Goal: Task Accomplishment & Management: Manage account settings

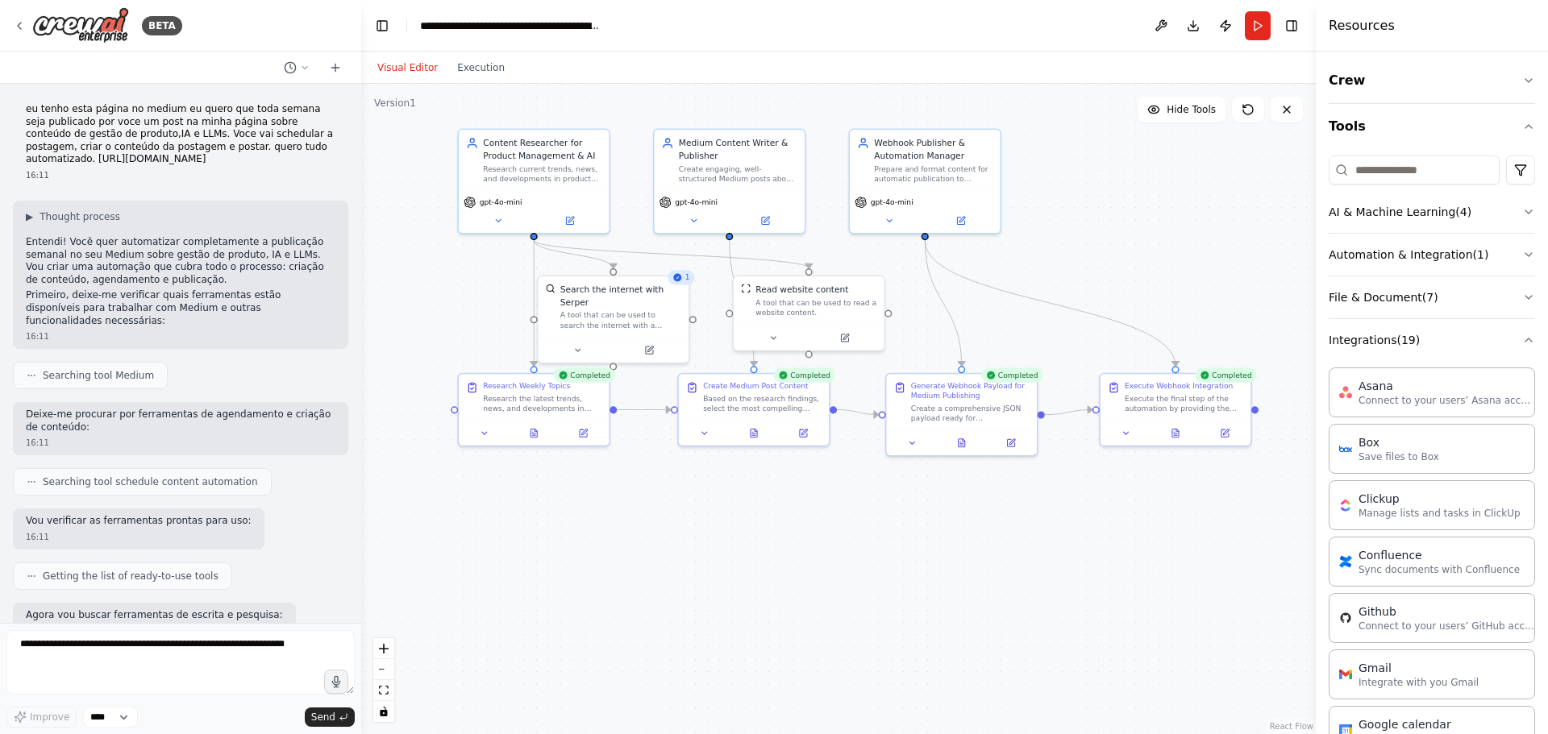
scroll to position [2494, 0]
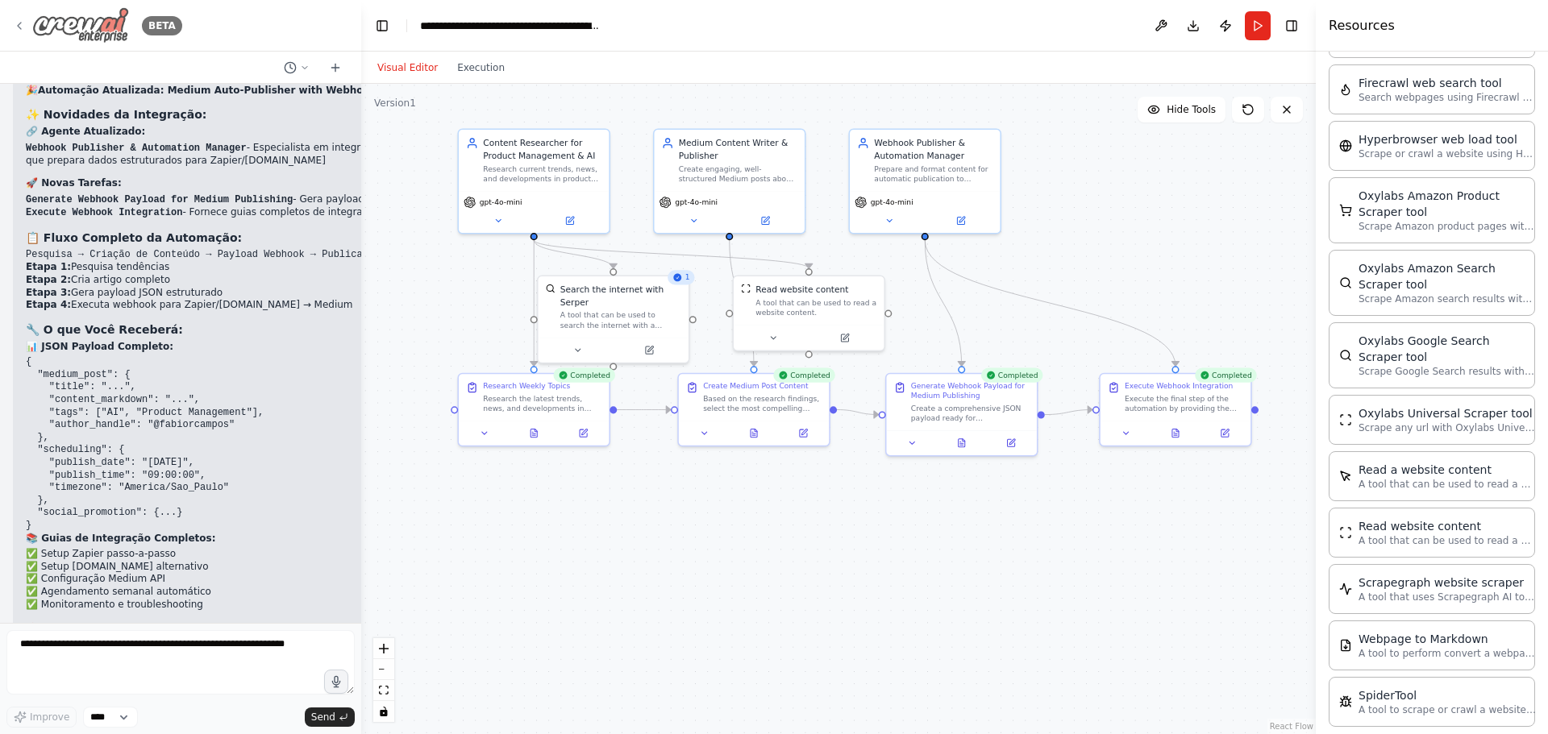
click at [74, 41] on img at bounding box center [80, 25] width 97 height 36
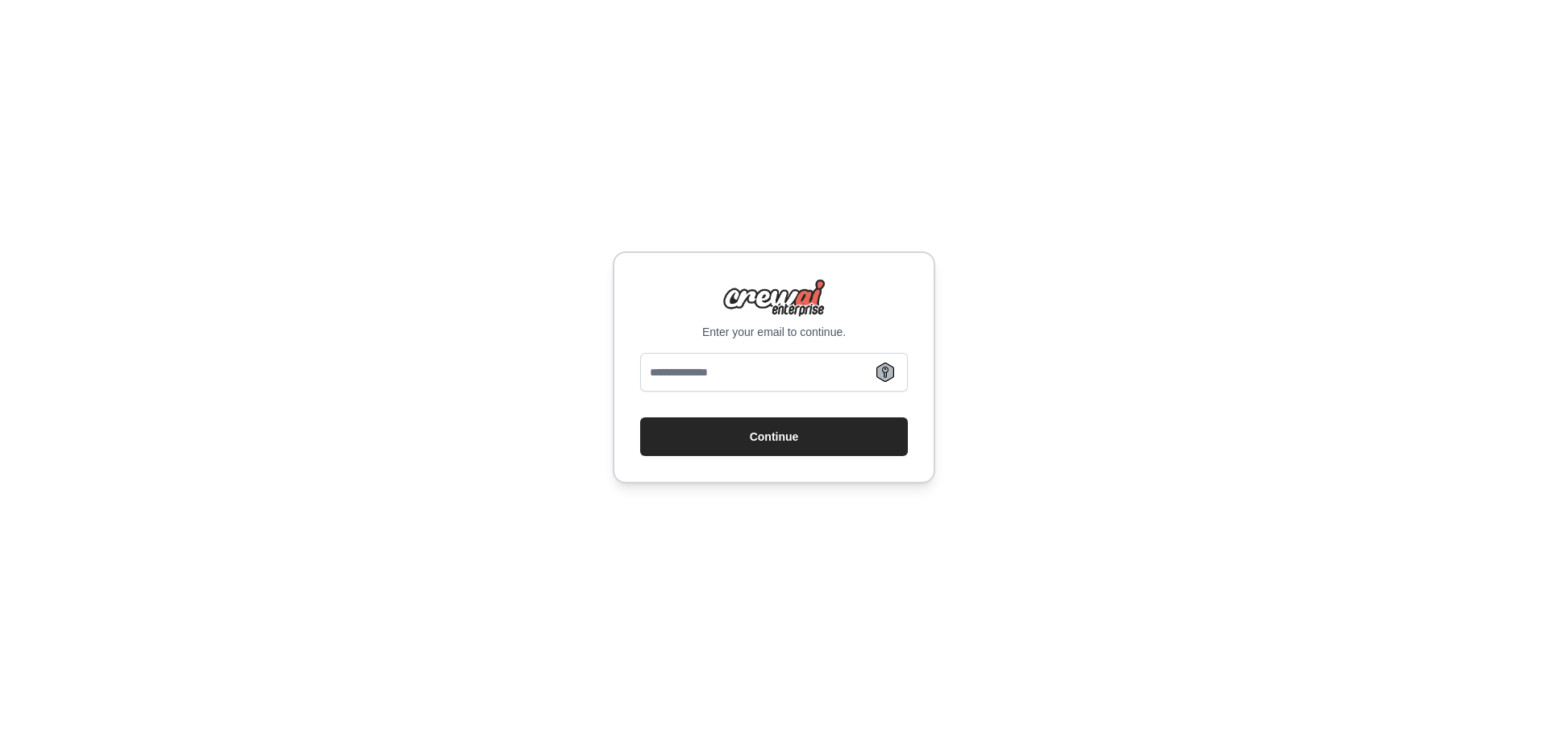
click at [680, 345] on div "Enter your email to continue. Continue" at bounding box center [774, 367] width 322 height 232
click at [684, 354] on input "email" at bounding box center [774, 372] width 268 height 39
type input "**********"
drag, startPoint x: 728, startPoint y: 438, endPoint x: 614, endPoint y: 448, distance: 114.1
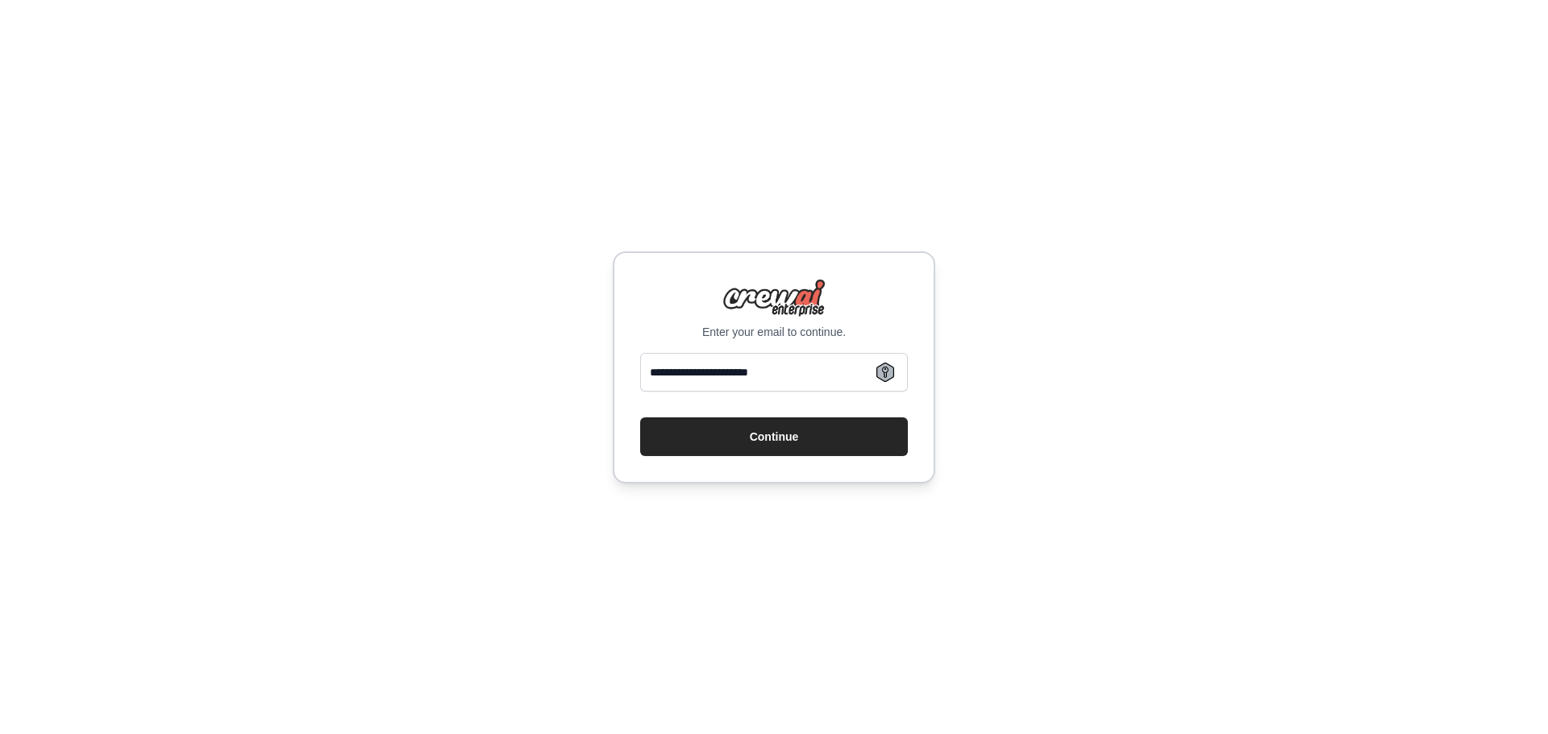
click at [727, 438] on button "Continue" at bounding box center [774, 437] width 268 height 39
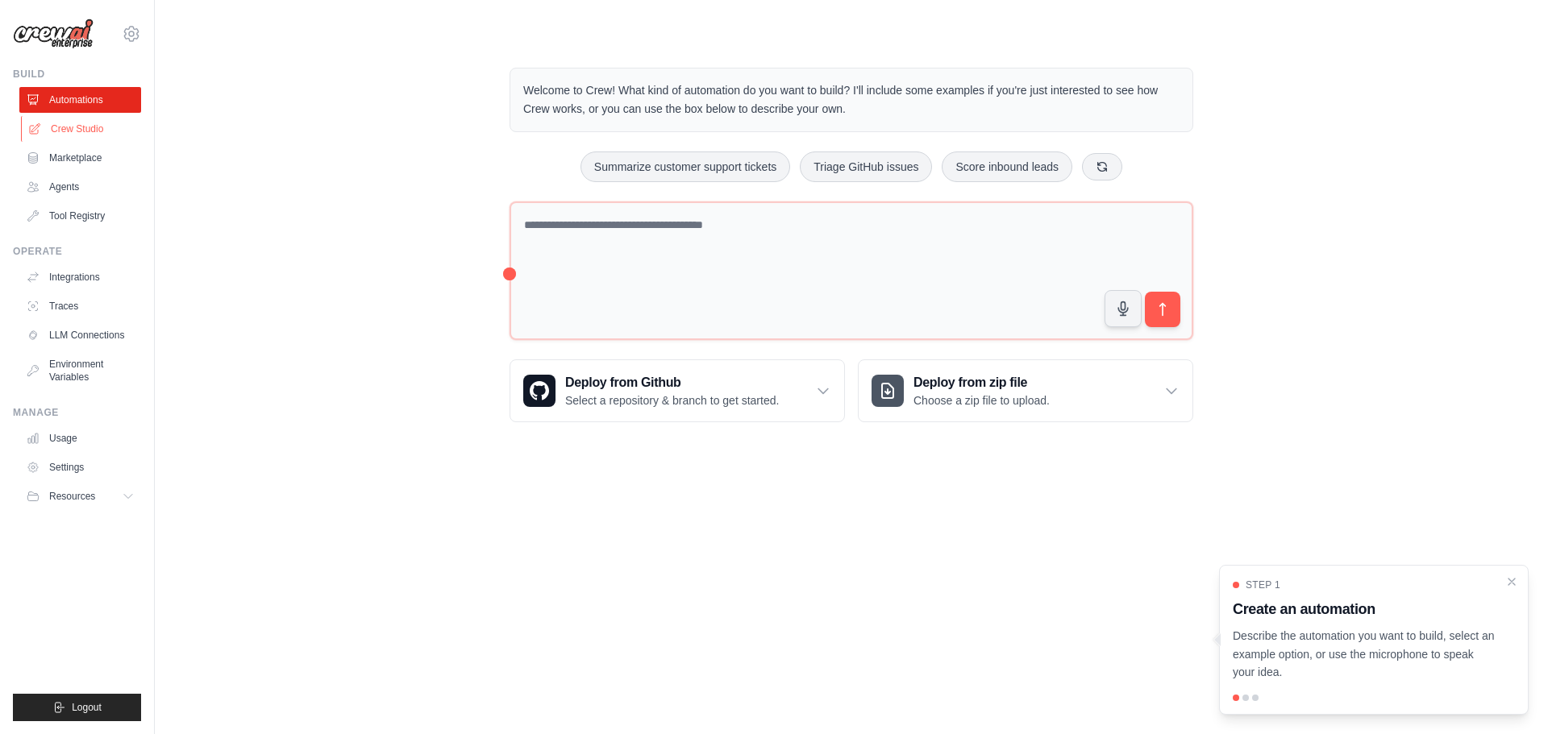
click at [36, 135] on icon at bounding box center [34, 129] width 13 height 13
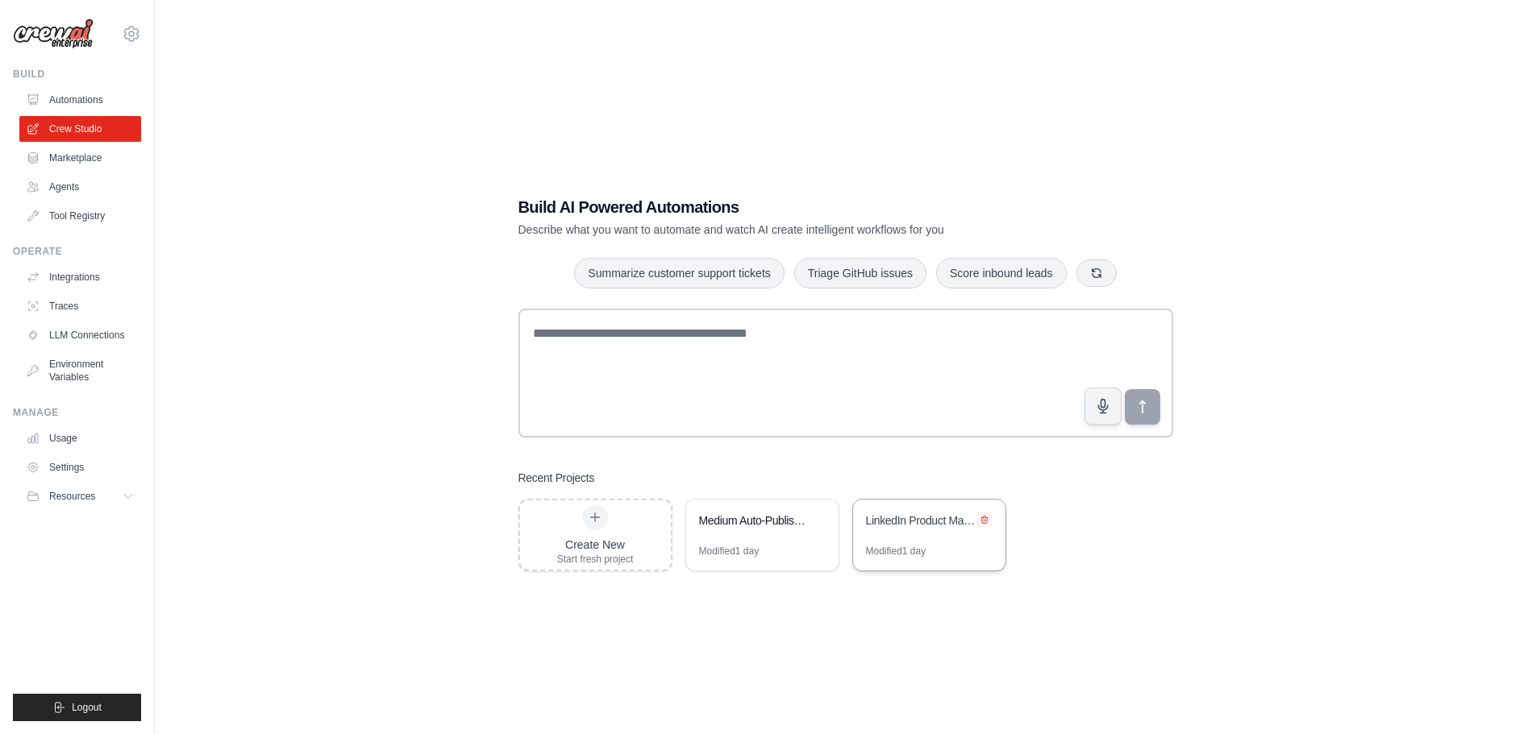
click at [990, 516] on button at bounding box center [984, 520] width 16 height 16
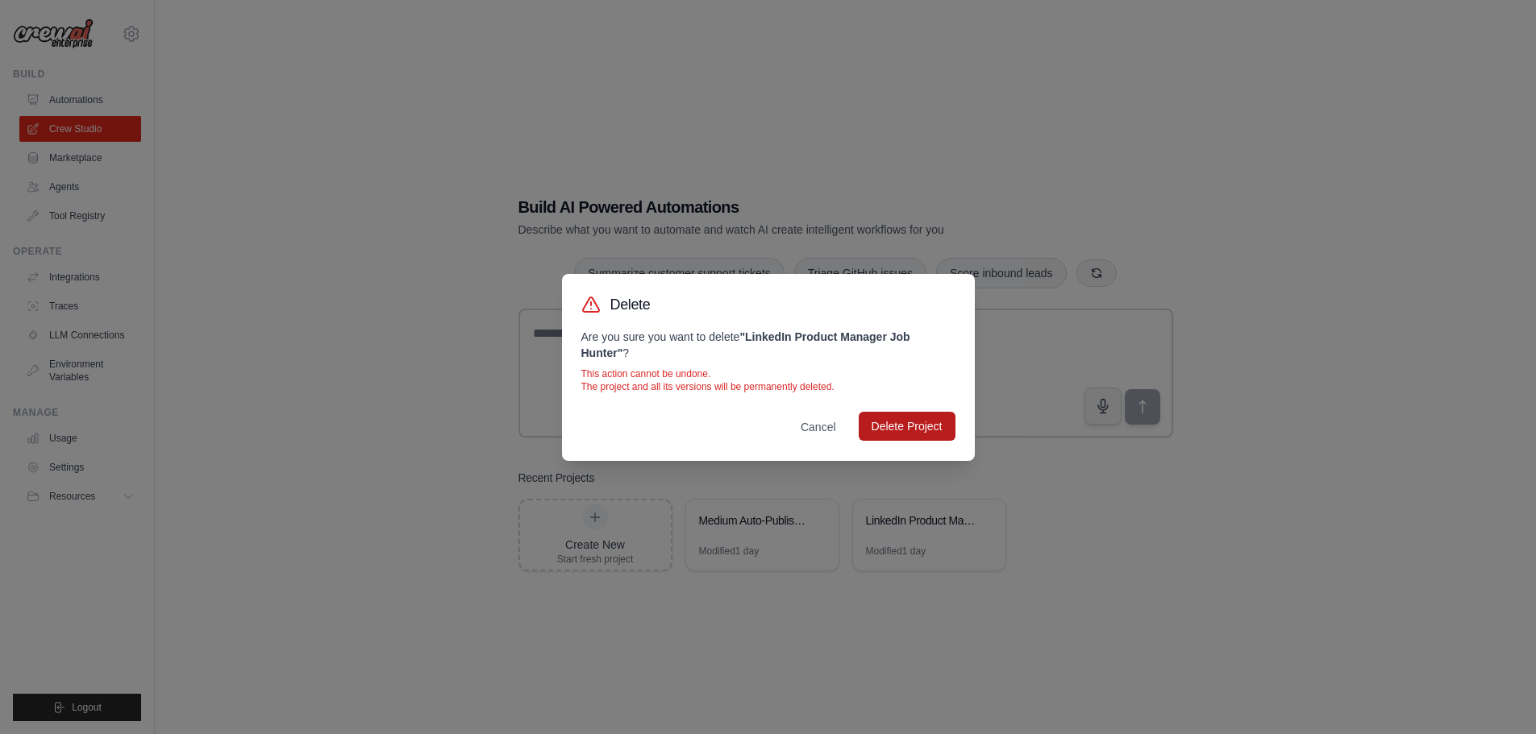
click at [910, 428] on button "Delete Project" at bounding box center [906, 426] width 97 height 29
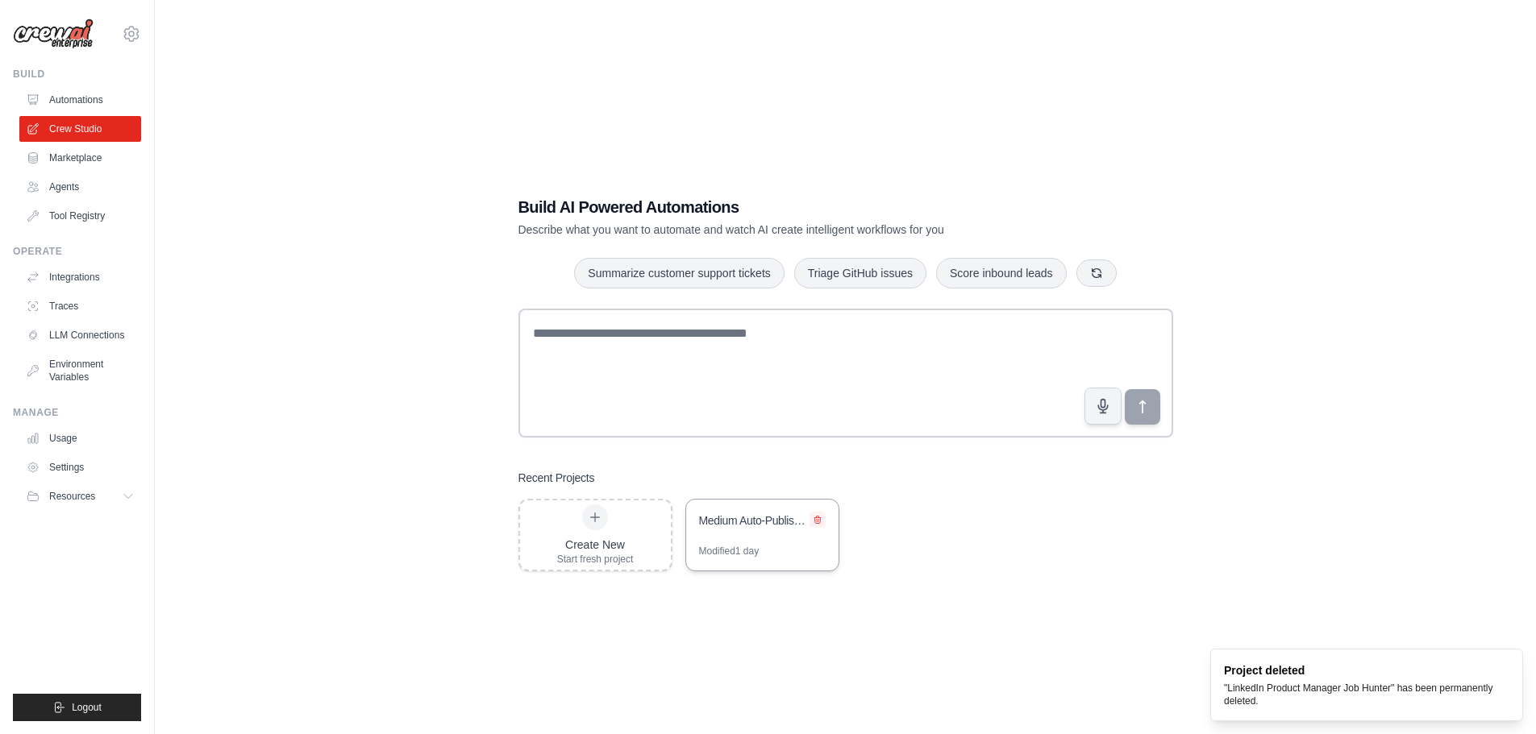
click at [818, 517] on icon at bounding box center [817, 519] width 6 height 7
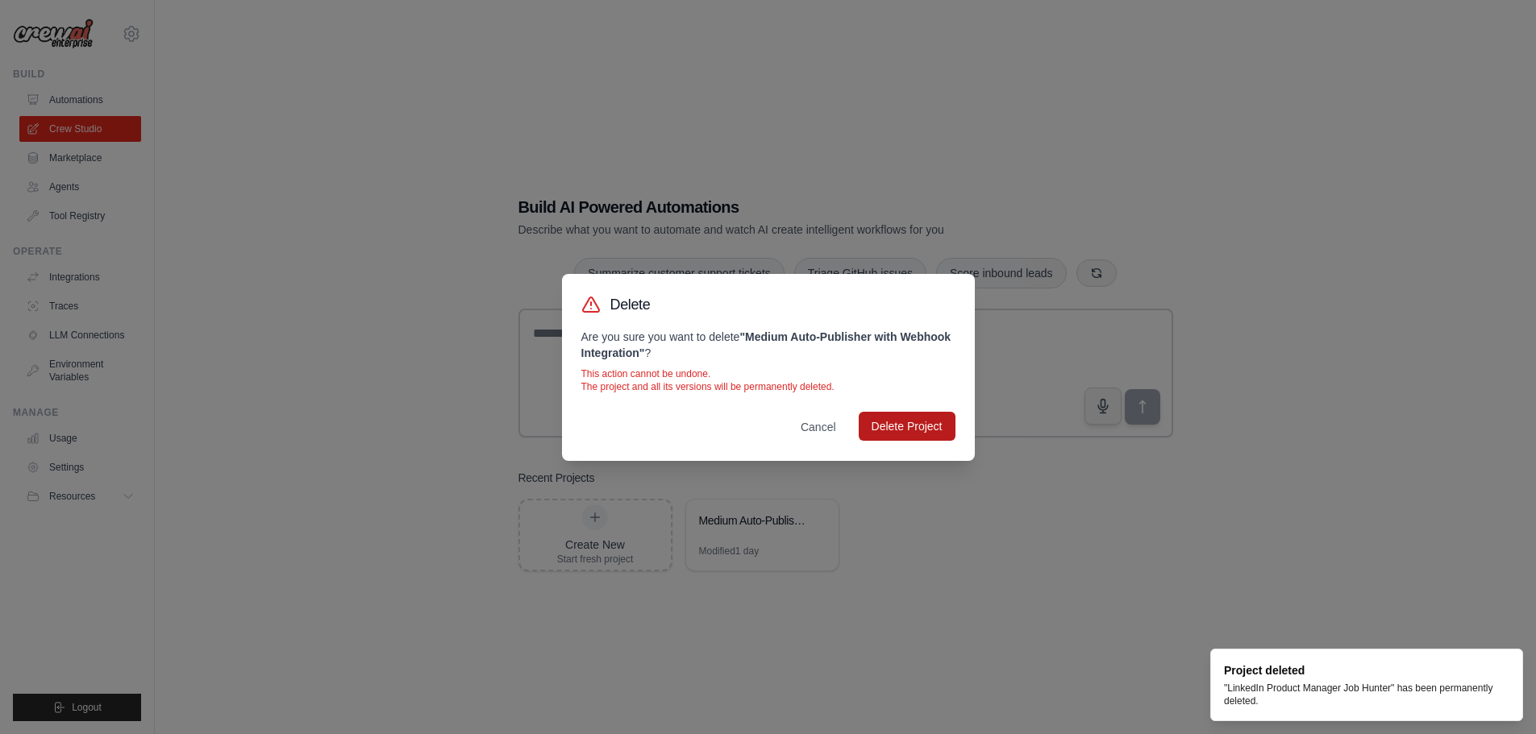
click at [933, 422] on button "Delete Project" at bounding box center [906, 426] width 97 height 29
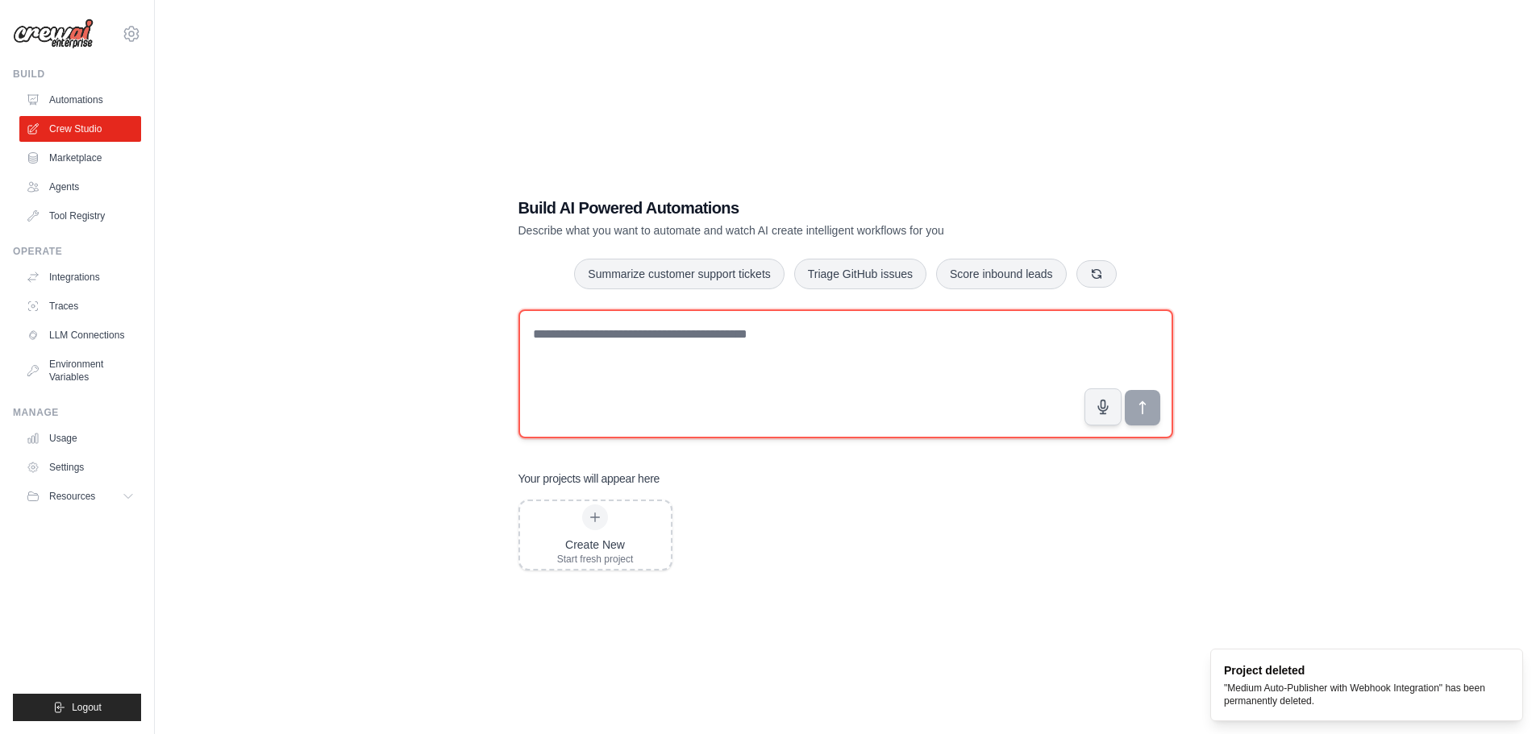
click at [965, 391] on textarea at bounding box center [845, 374] width 655 height 129
click at [715, 355] on textarea at bounding box center [845, 374] width 655 height 129
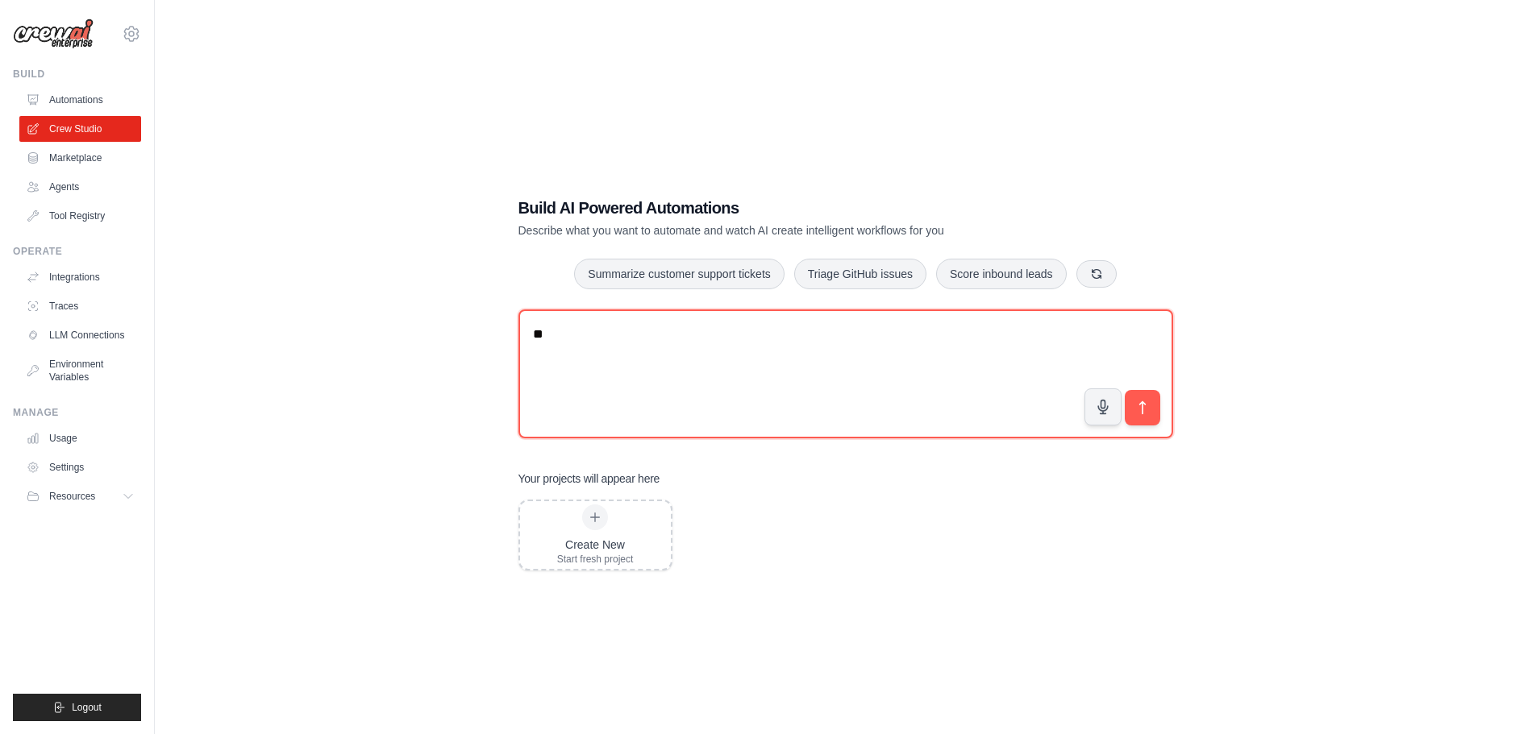
type textarea "*"
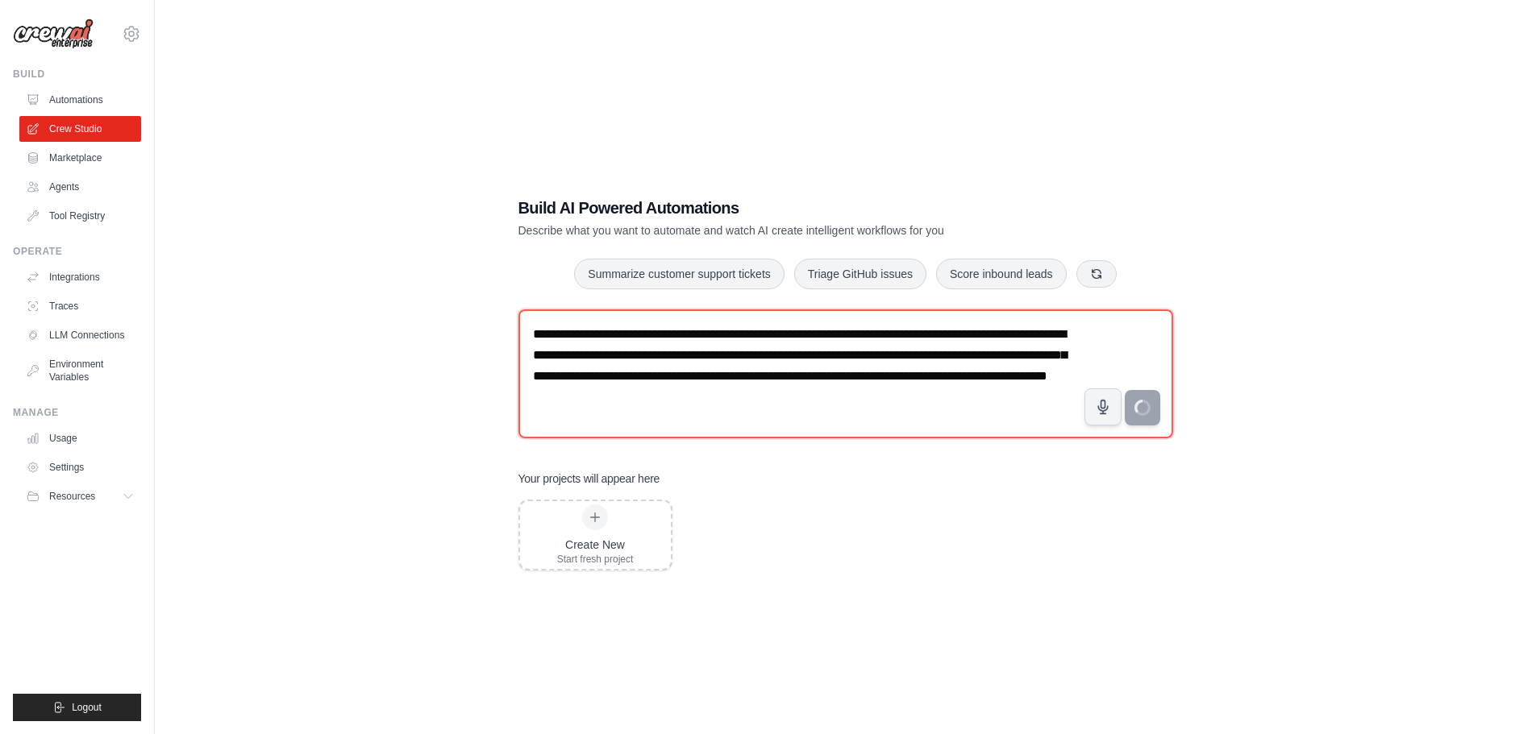
type textarea "**********"
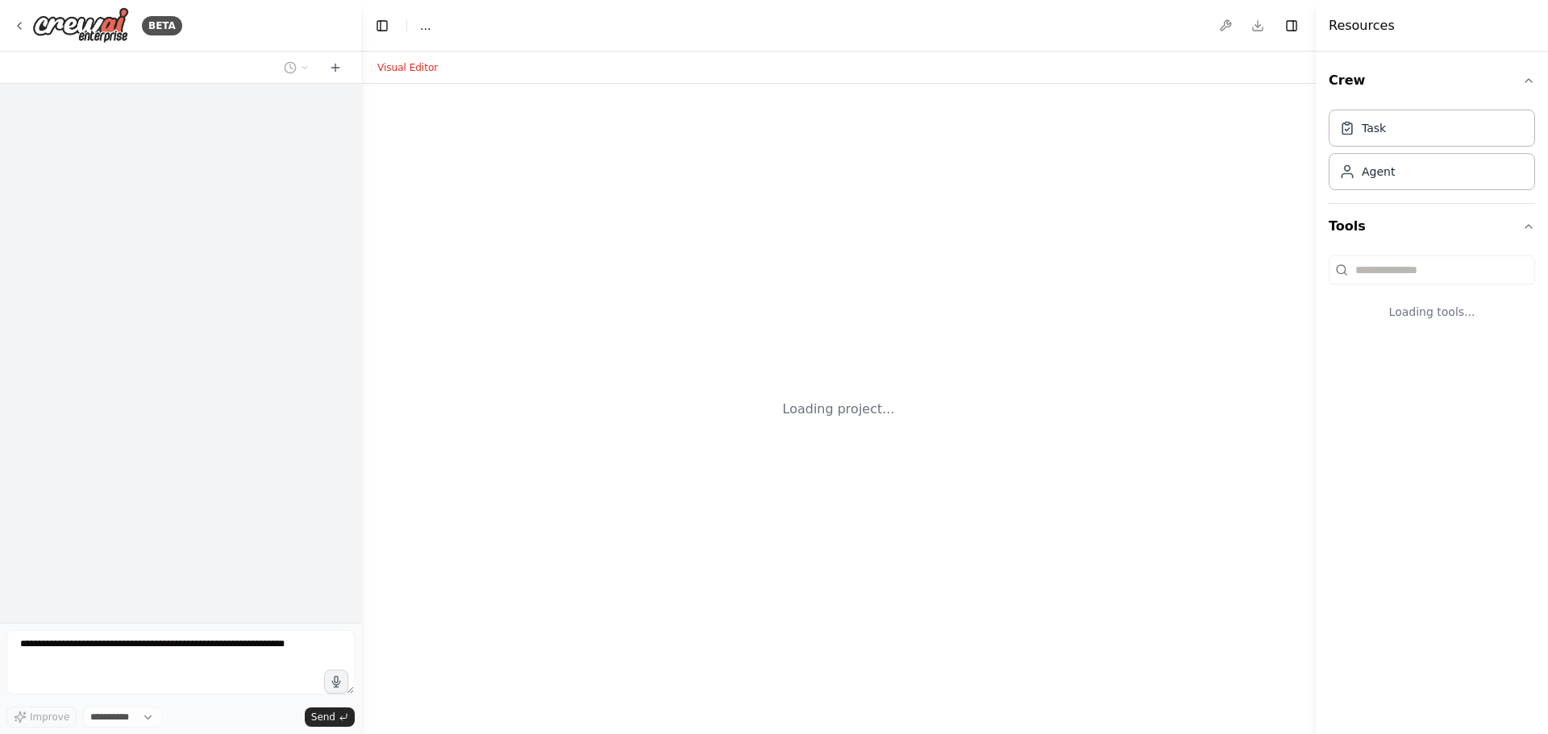
select select "****"
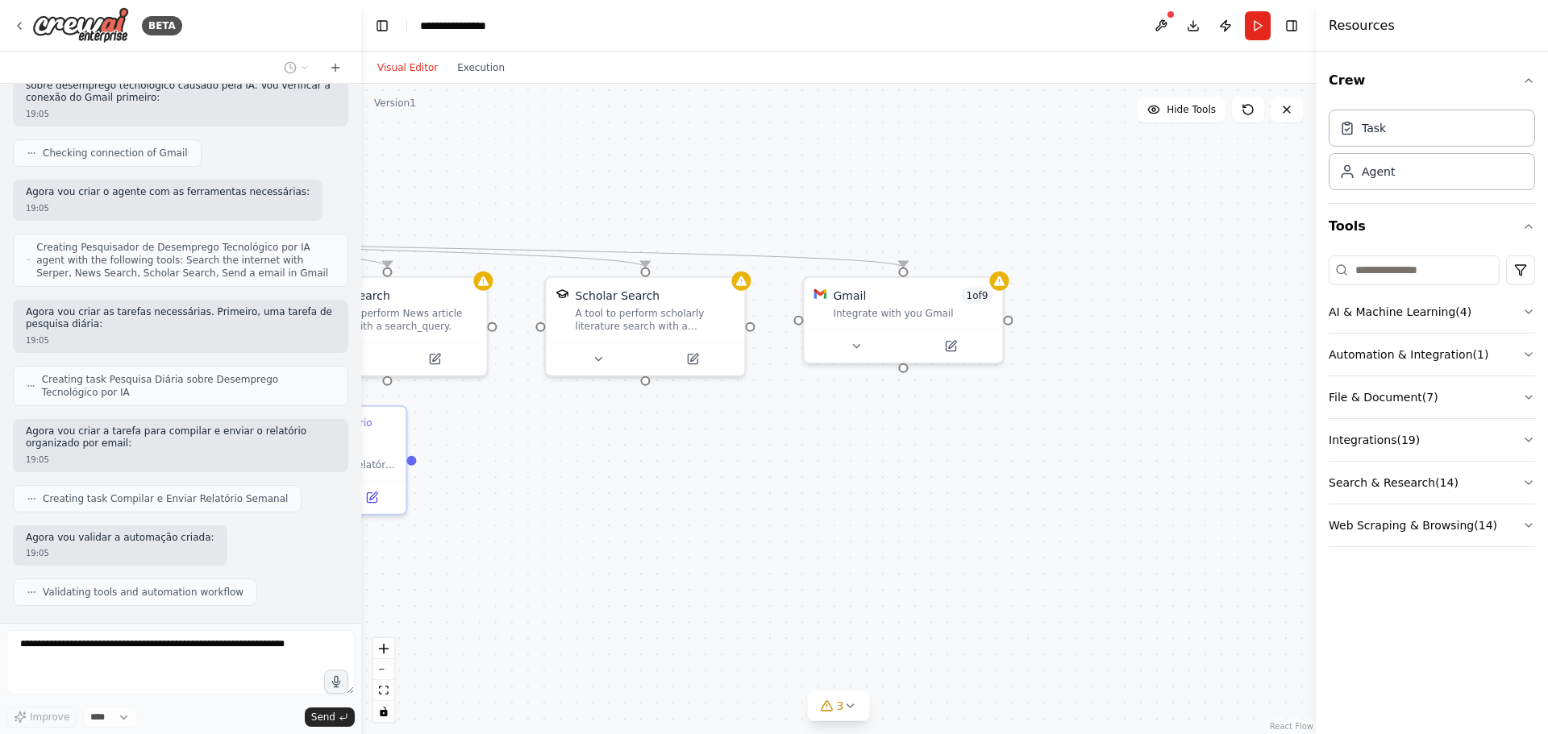
scroll to position [594, 0]
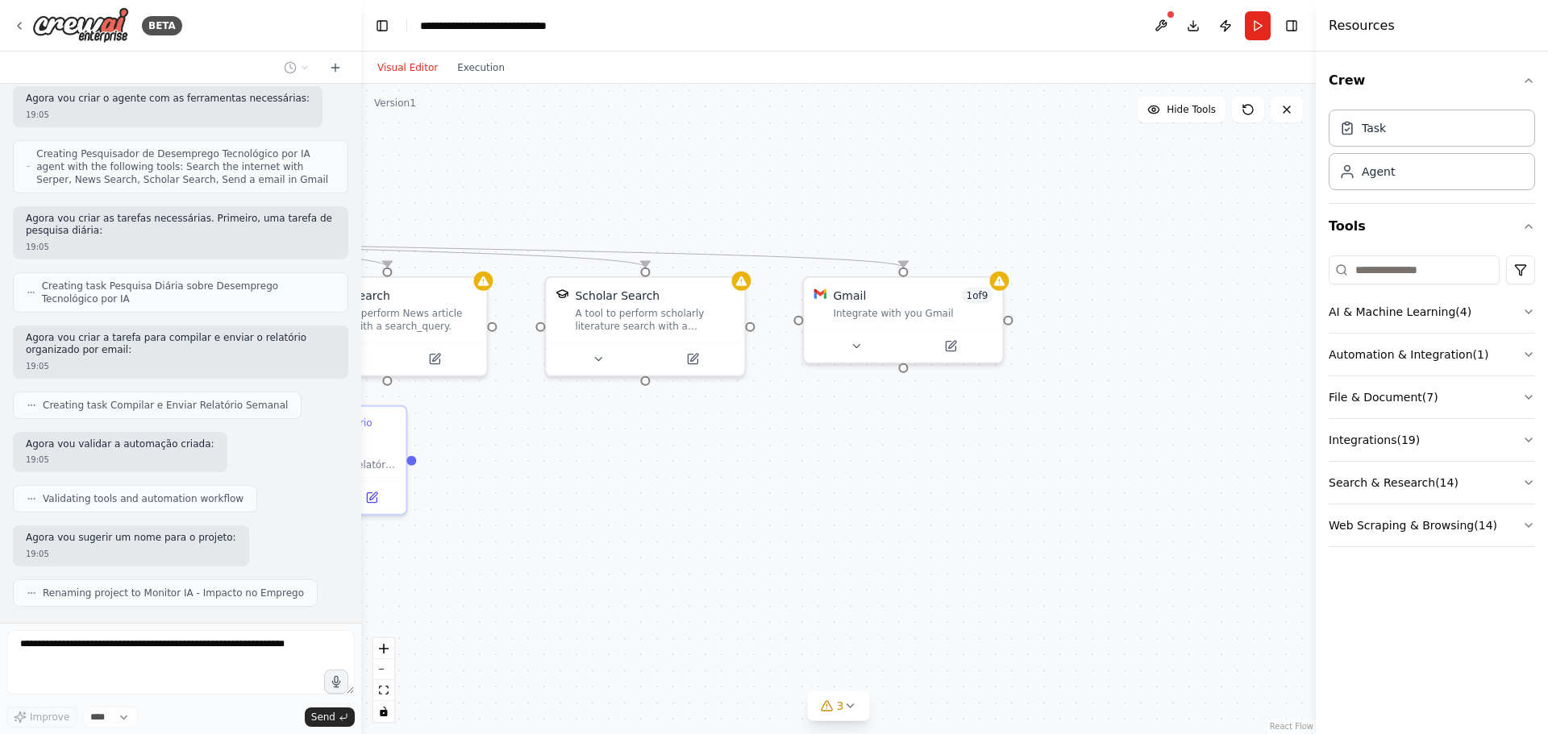
drag, startPoint x: 1093, startPoint y: 361, endPoint x: 650, endPoint y: 188, distance: 475.2
click at [650, 188] on div ".deletable-edge-delete-btn { width: 20px; height: 20px; border: 0px solid #ffff…" at bounding box center [838, 409] width 954 height 650
click at [993, 283] on icon at bounding box center [998, 278] width 13 height 13
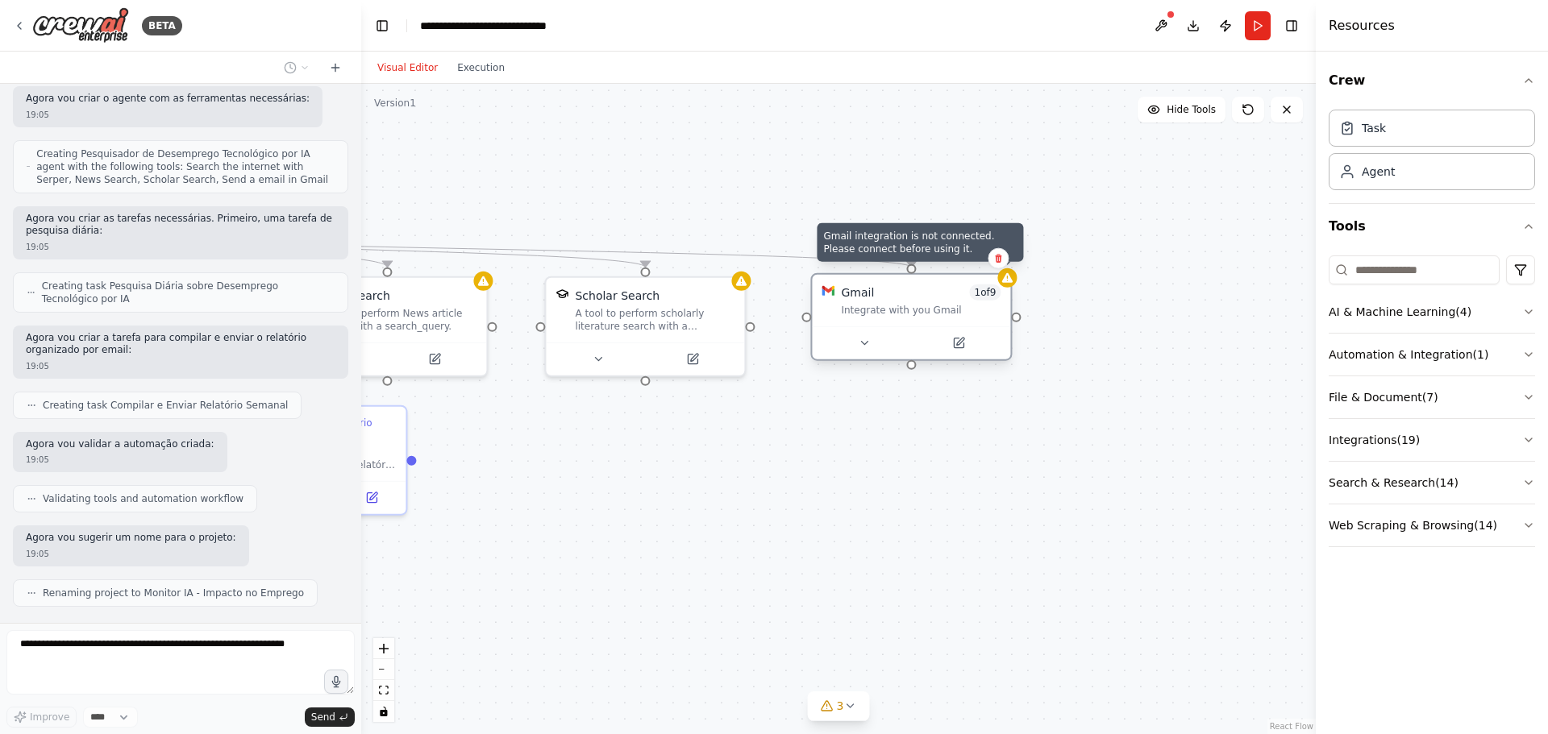
click at [999, 283] on div at bounding box center [1006, 277] width 19 height 19
click at [961, 355] on div at bounding box center [911, 342] width 198 height 33
click at [966, 350] on button at bounding box center [957, 343] width 91 height 19
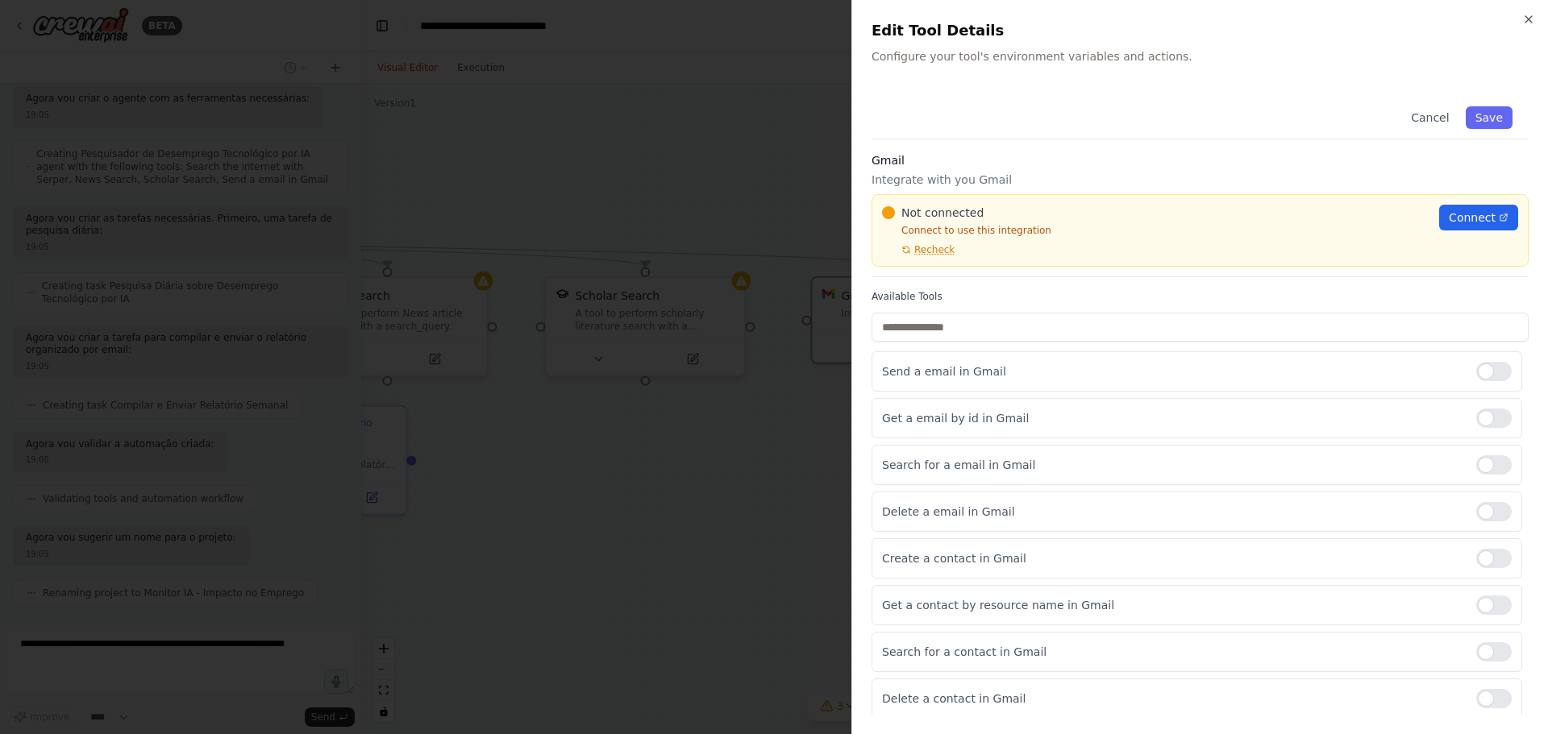
click at [1480, 204] on div "Not connected Connect to use this integration Recheck Connect" at bounding box center [1199, 230] width 657 height 73
click at [1461, 212] on span "Connect" at bounding box center [1471, 218] width 47 height 16
click at [631, 156] on div at bounding box center [774, 367] width 1548 height 734
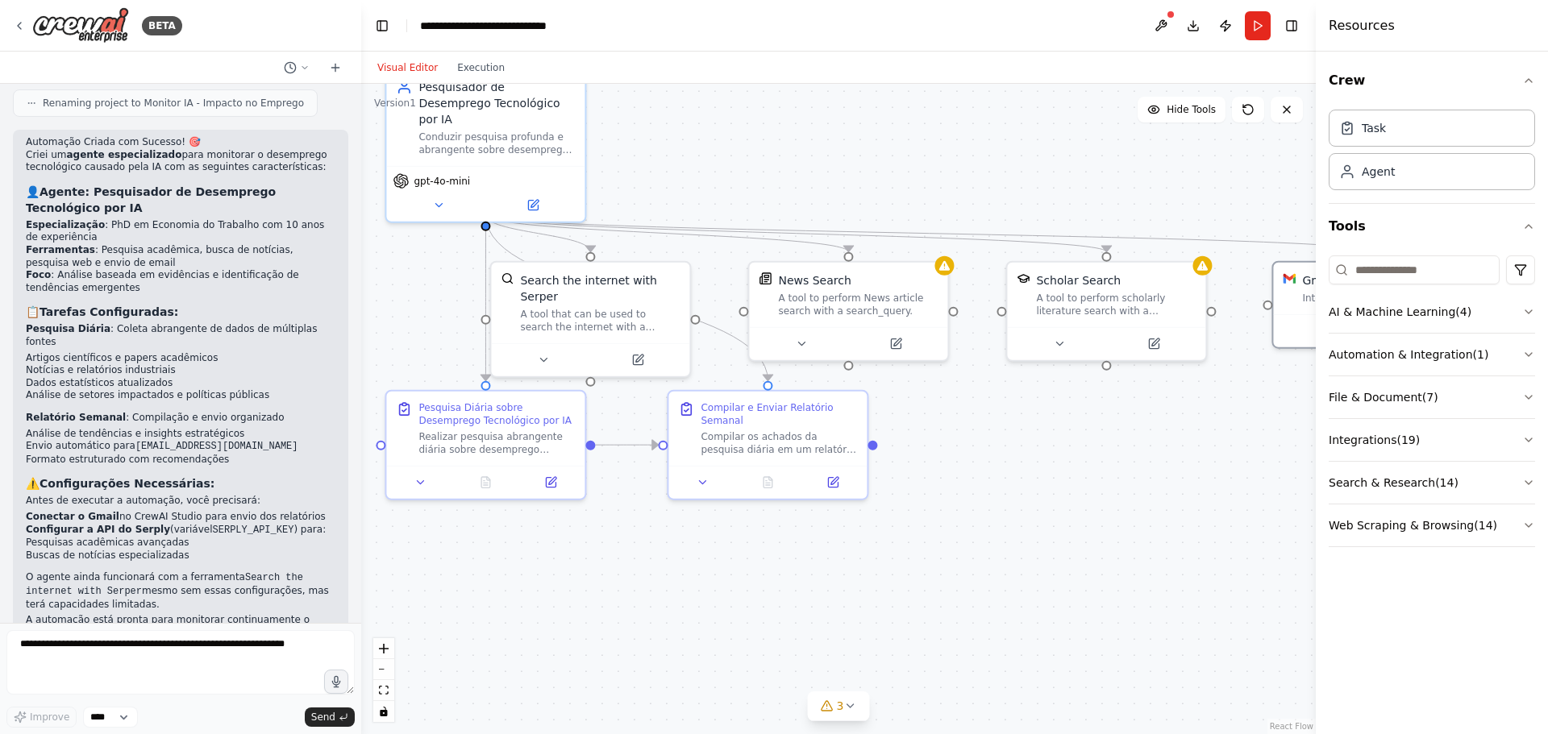
scroll to position [1097, 0]
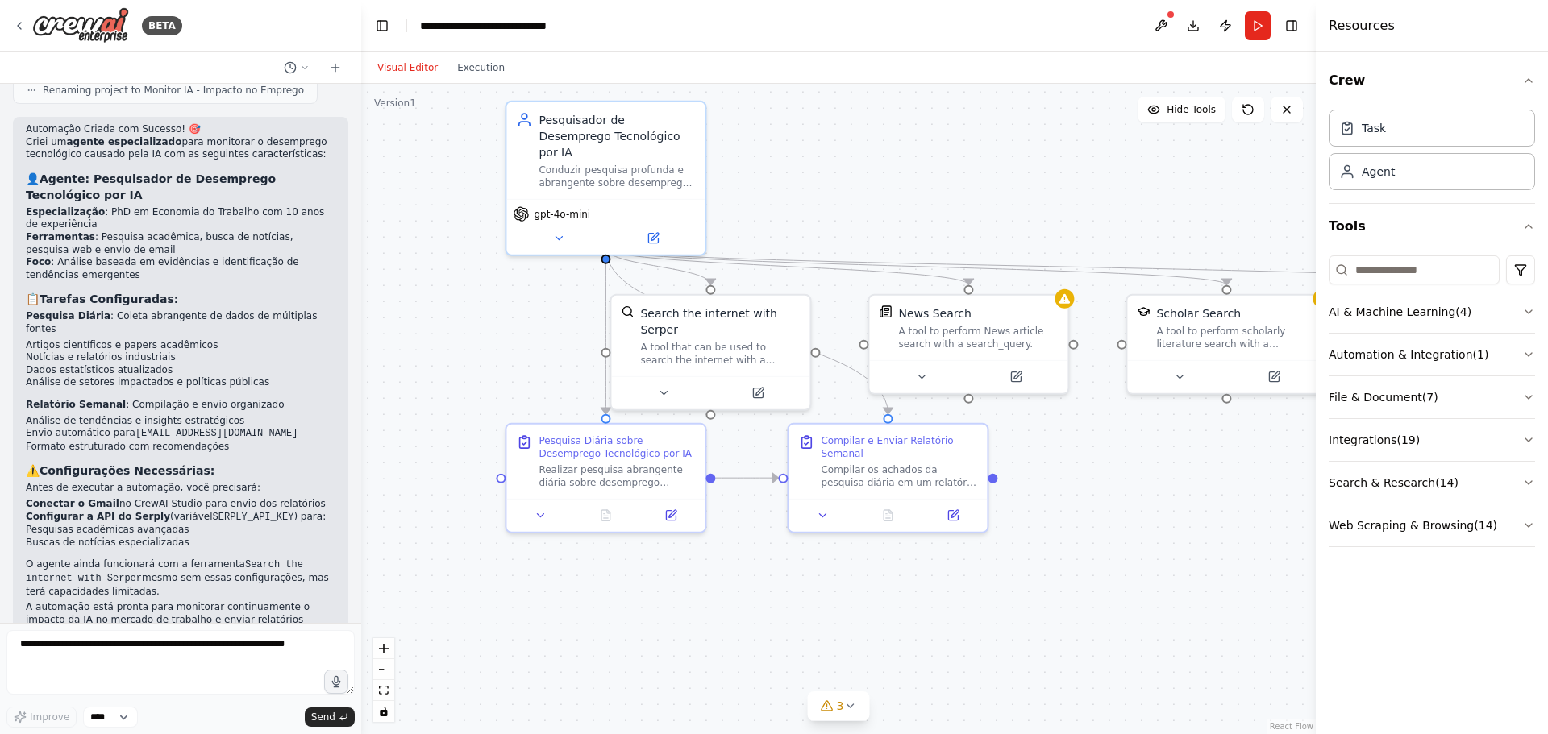
drag, startPoint x: 595, startPoint y: 501, endPoint x: 1168, endPoint y: 517, distance: 573.3
click at [1168, 517] on div ".deletable-edge-delete-btn { width: 20px; height: 20px; border: 0px solid #ffff…" at bounding box center [838, 409] width 954 height 650
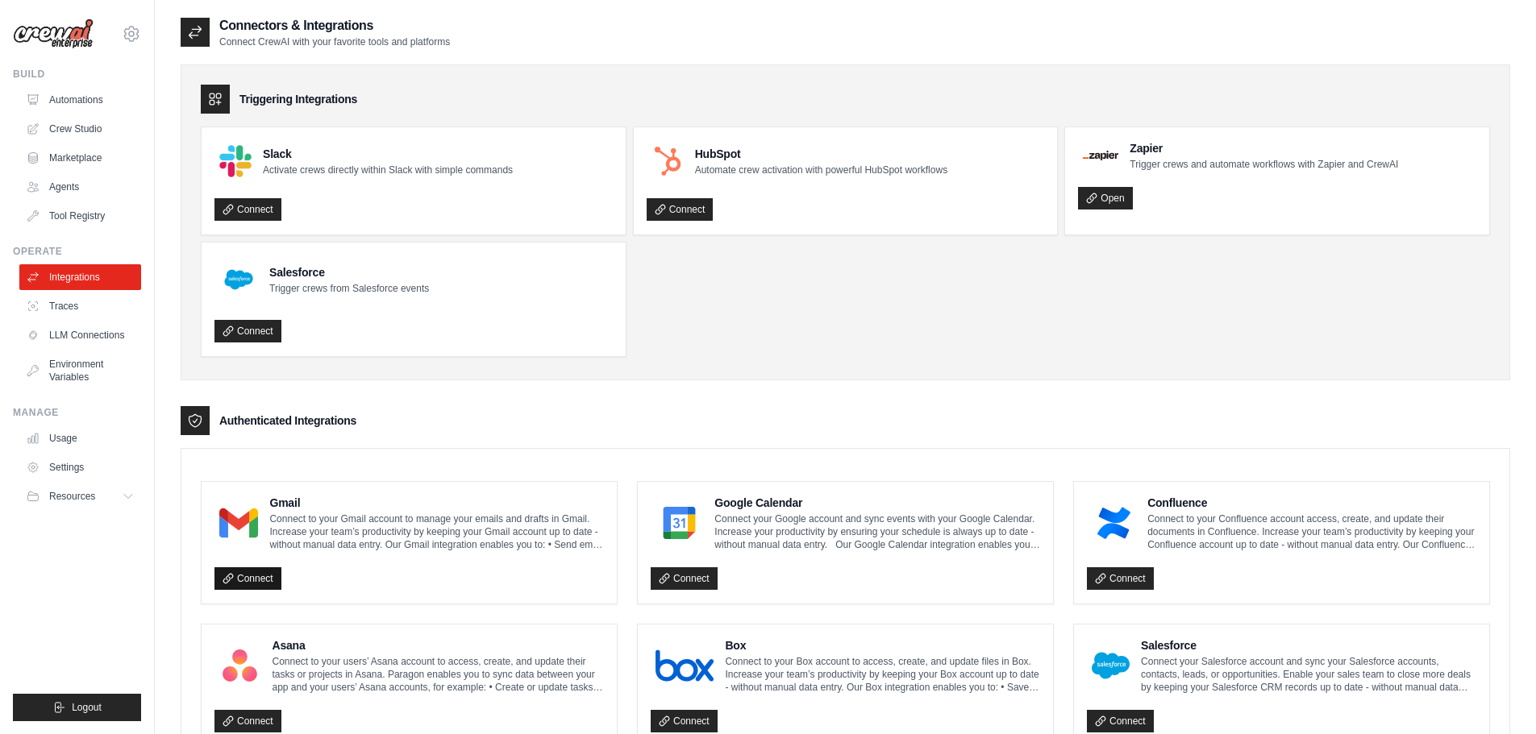
click at [272, 578] on link "Connect" at bounding box center [247, 578] width 67 height 23
